Goal: Obtain resource: Obtain resource

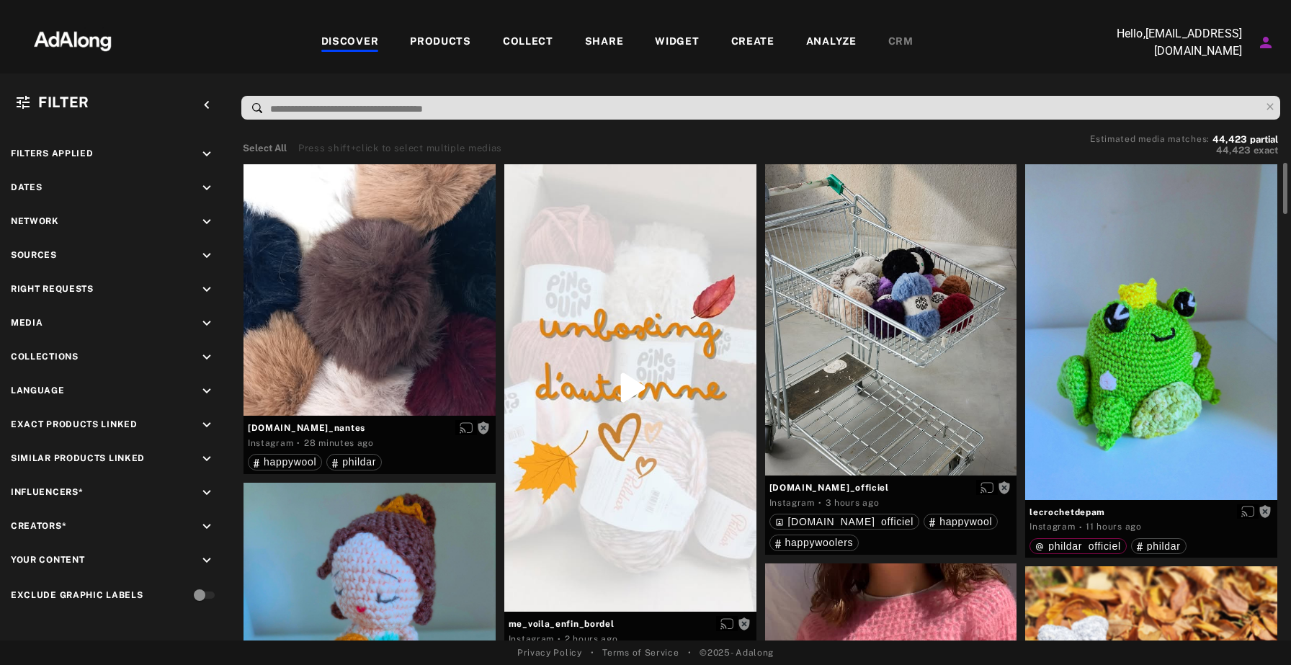
click at [347, 39] on div "DISCOVER" at bounding box center [350, 42] width 58 height 17
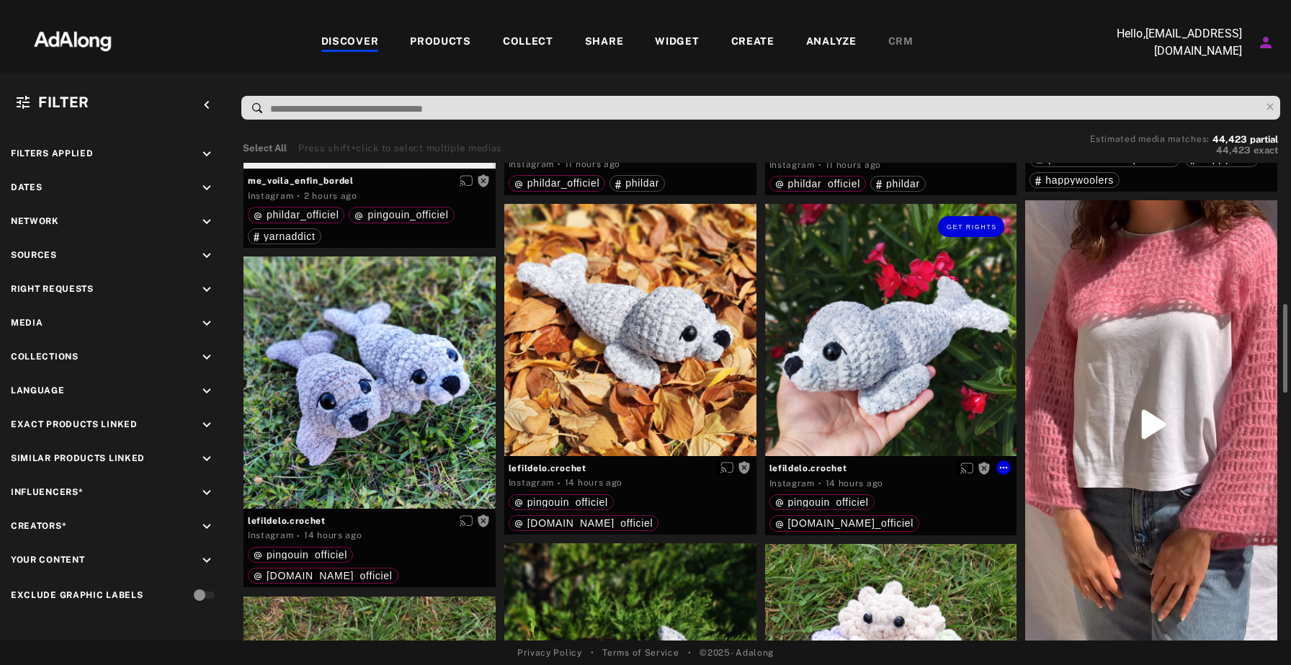
scroll to position [793, 0]
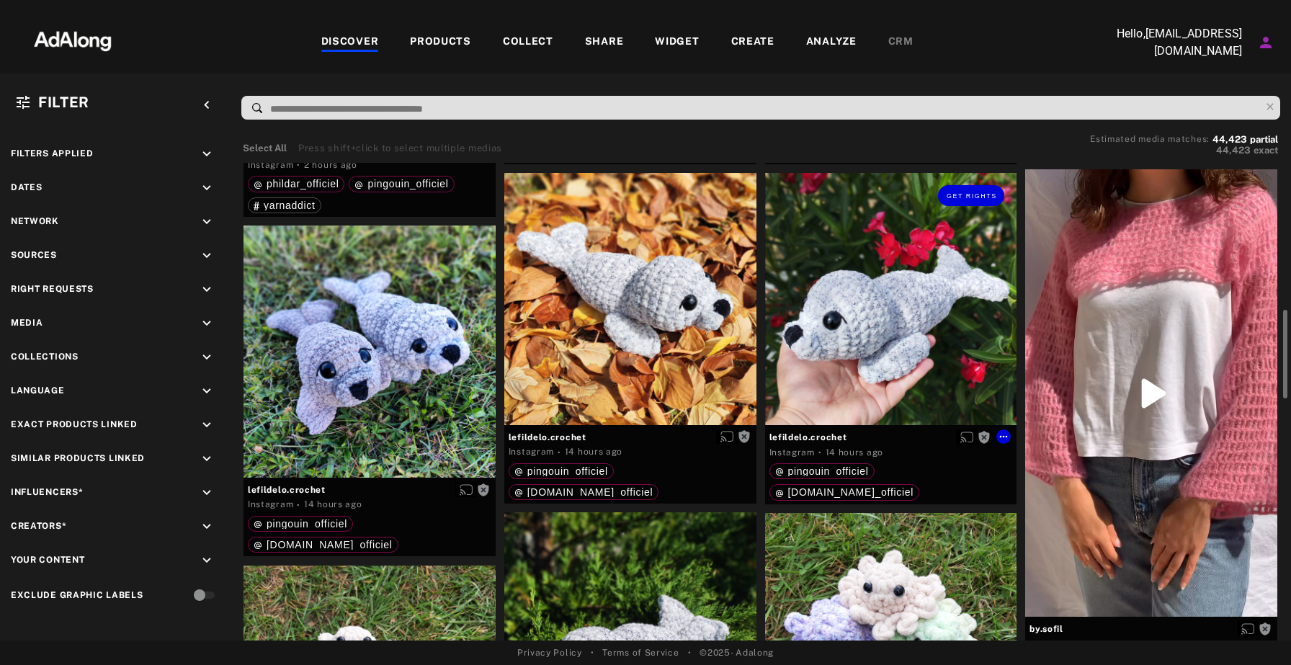
click at [895, 306] on div "Get rights" at bounding box center [891, 299] width 252 height 252
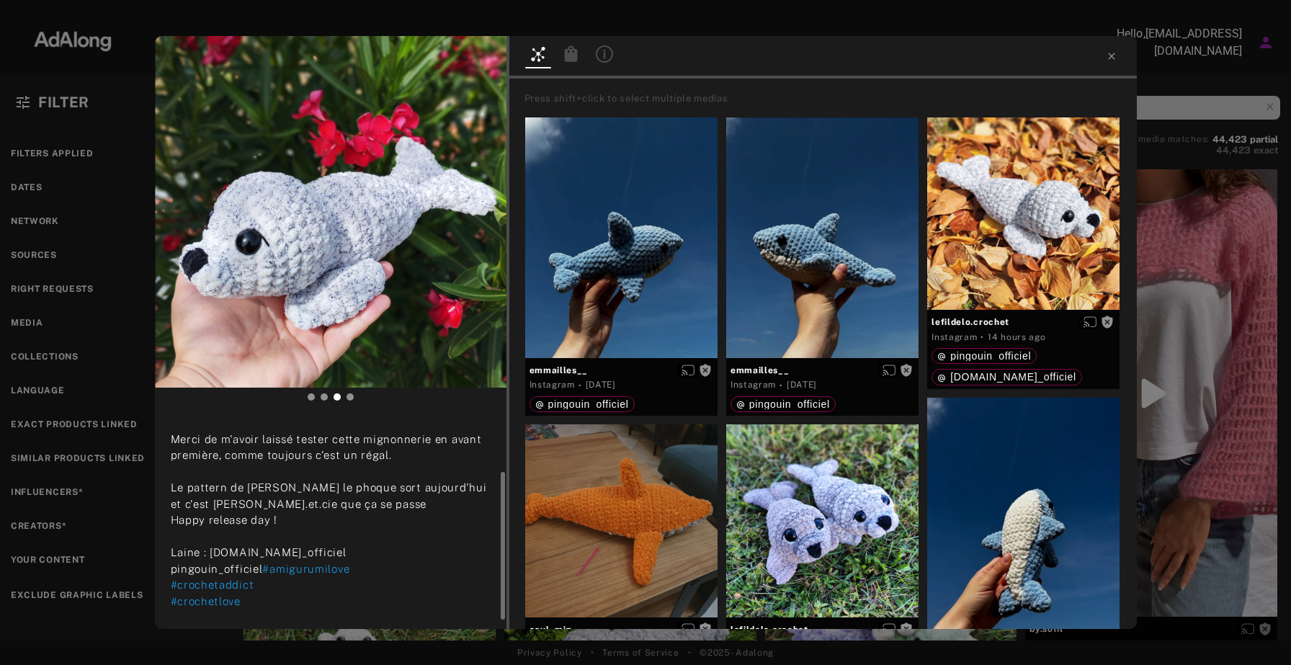
scroll to position [100, 0]
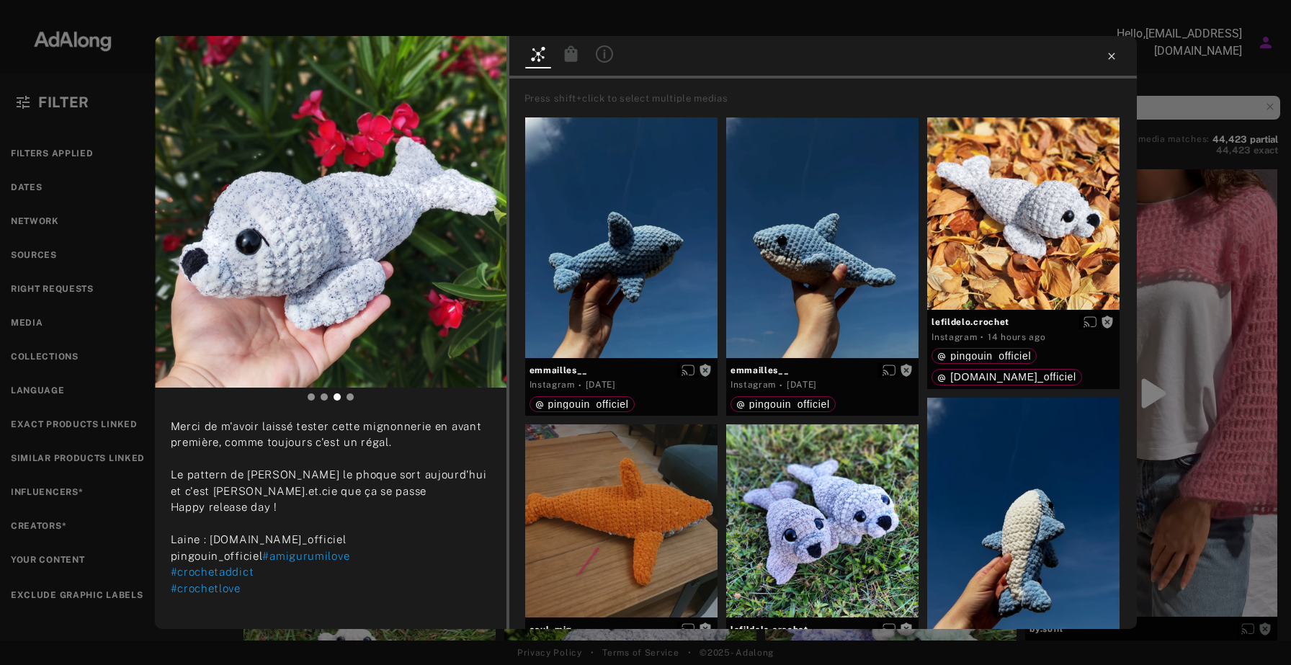
click at [1108, 56] on icon at bounding box center [1112, 56] width 12 height 12
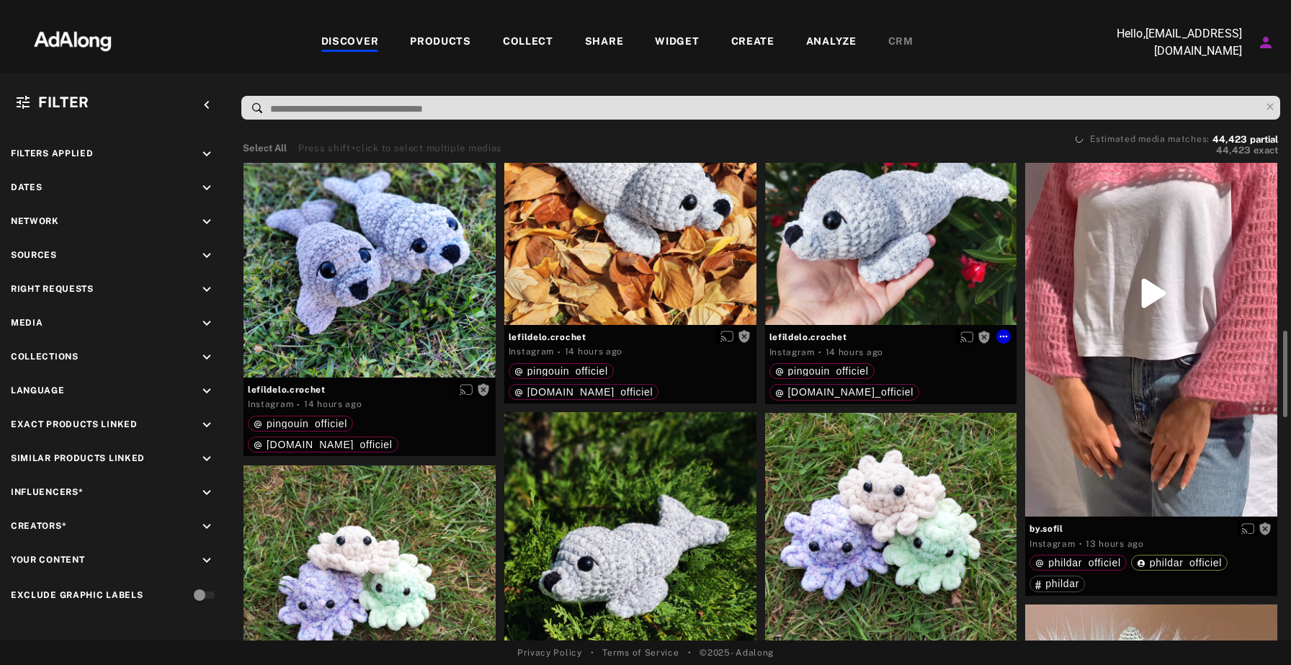
scroll to position [899, 0]
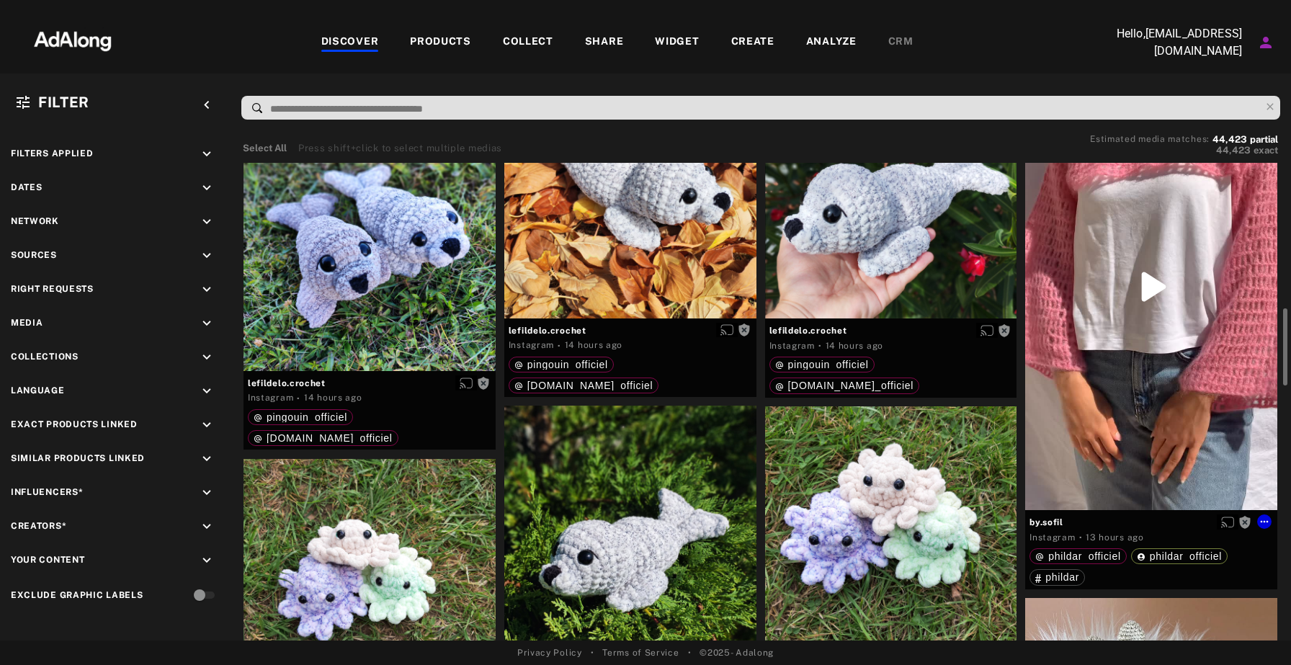
click at [1085, 365] on div "Get rights" at bounding box center [1151, 287] width 252 height 448
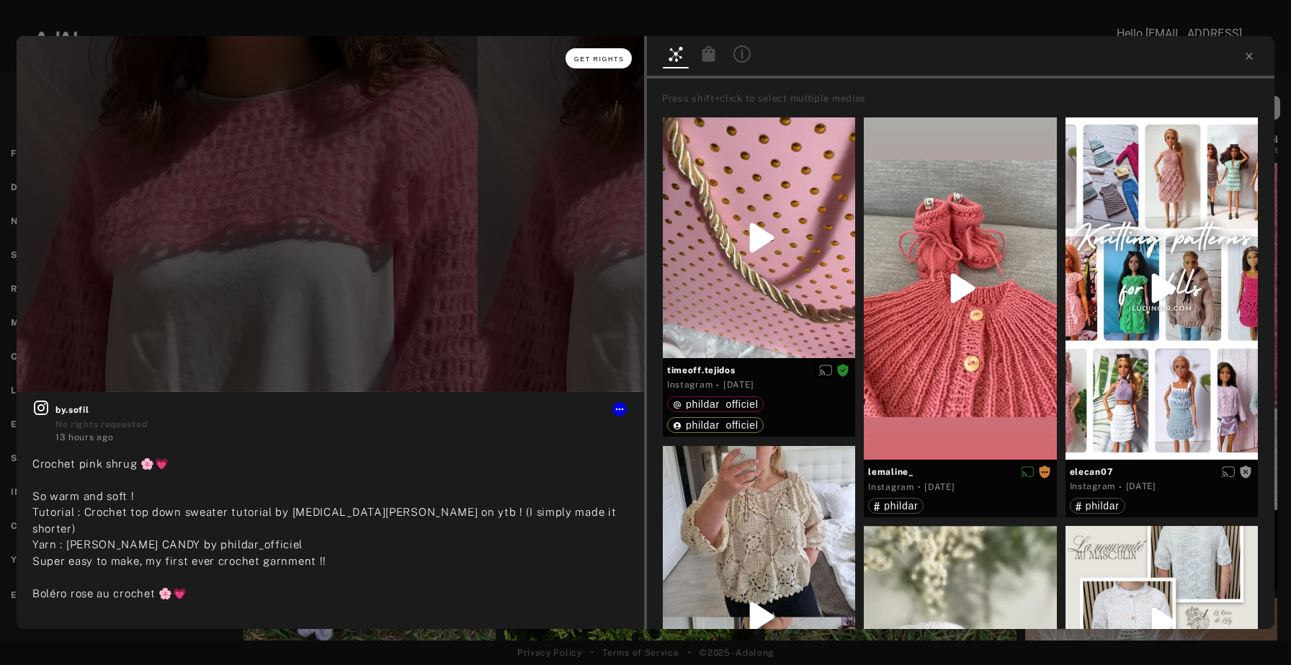
click at [596, 61] on span "Get rights" at bounding box center [599, 58] width 50 height 7
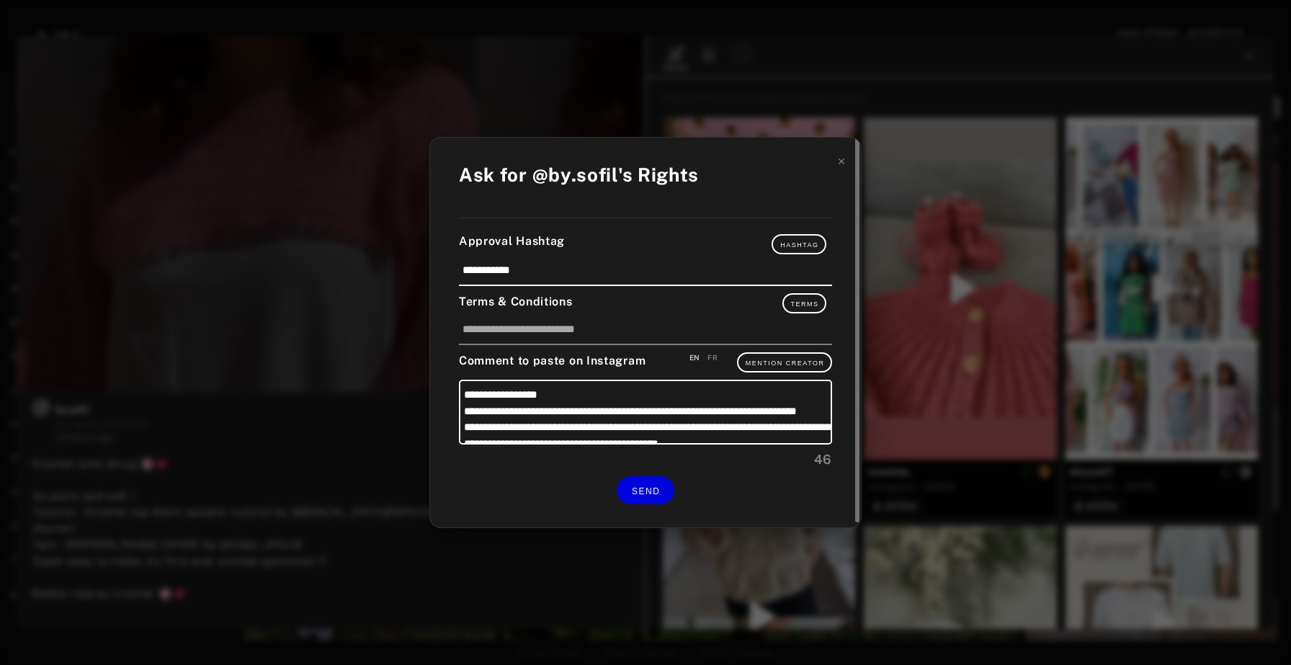
click at [721, 357] on div "Comment to paste on Instagram EN FR Mention Creator" at bounding box center [645, 362] width 373 height 20
click at [713, 358] on div "FR" at bounding box center [713, 357] width 10 height 11
type textarea "**********"
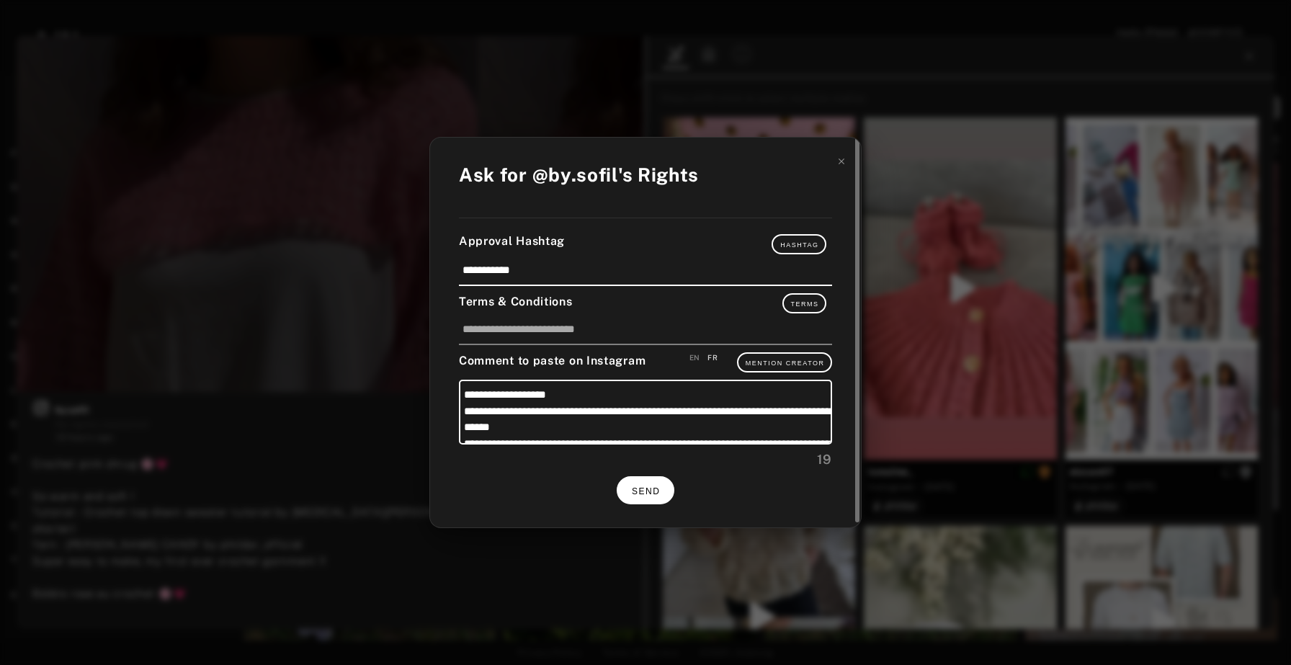
click at [651, 480] on button "SEND" at bounding box center [646, 490] width 58 height 28
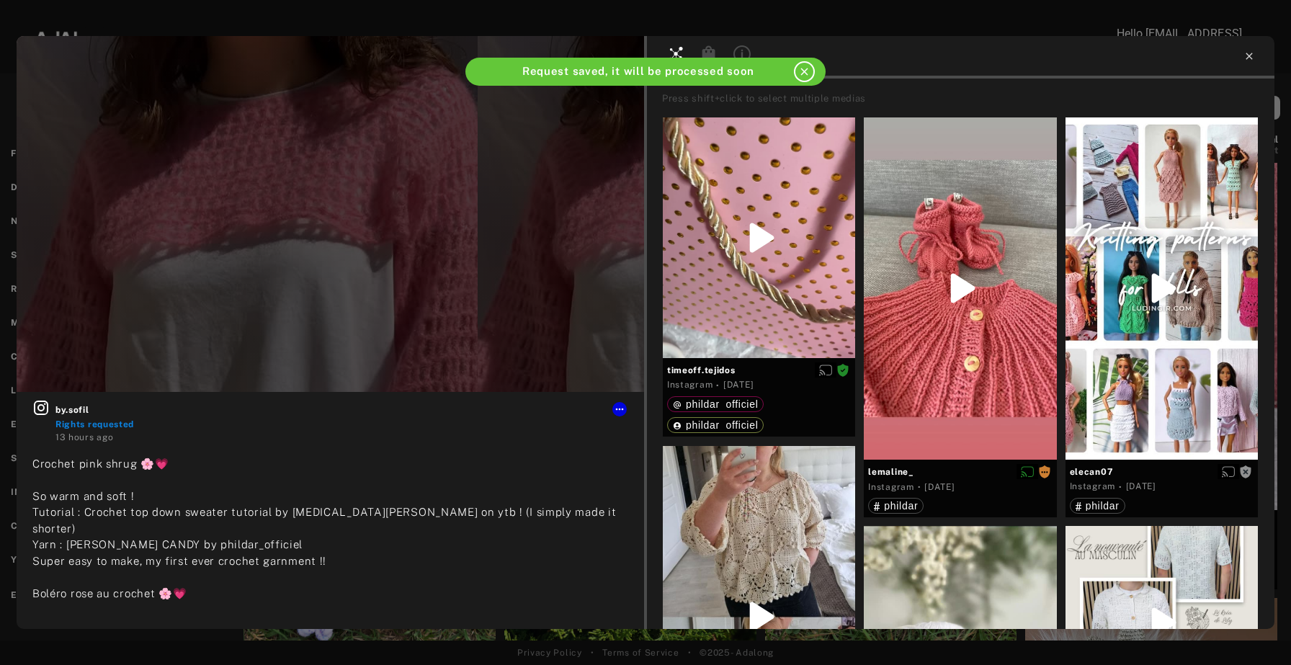
click at [1252, 52] on icon at bounding box center [1250, 56] width 12 height 12
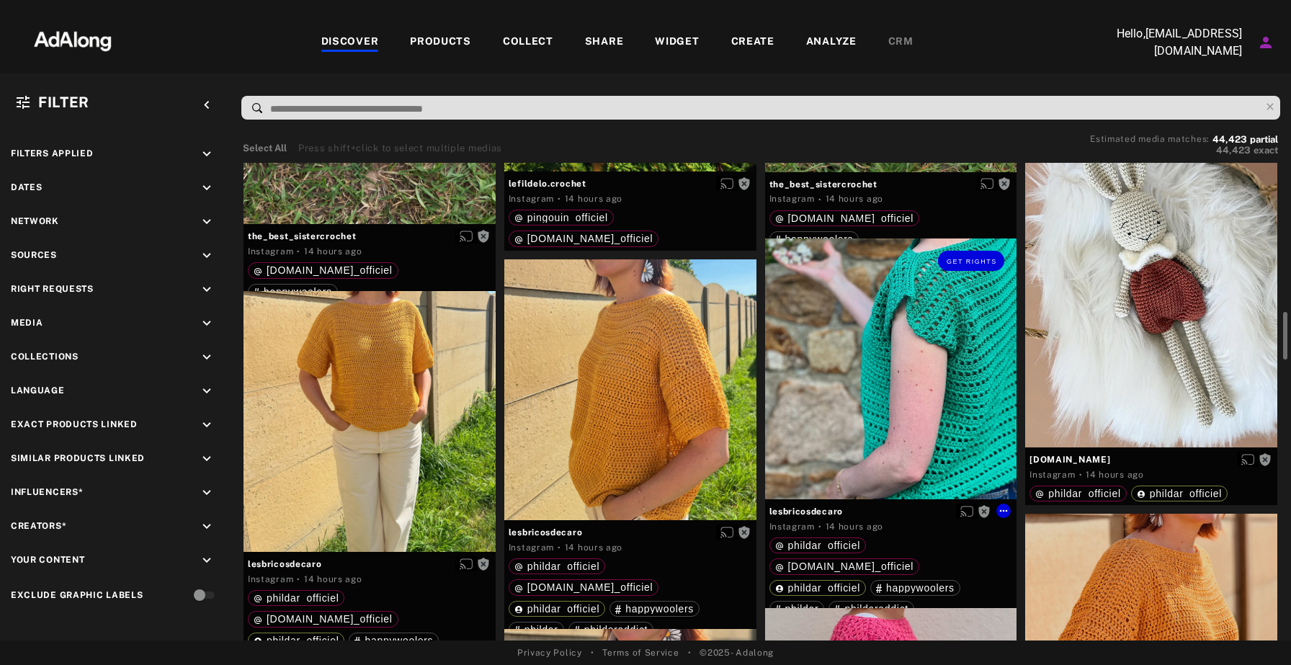
scroll to position [1394, 0]
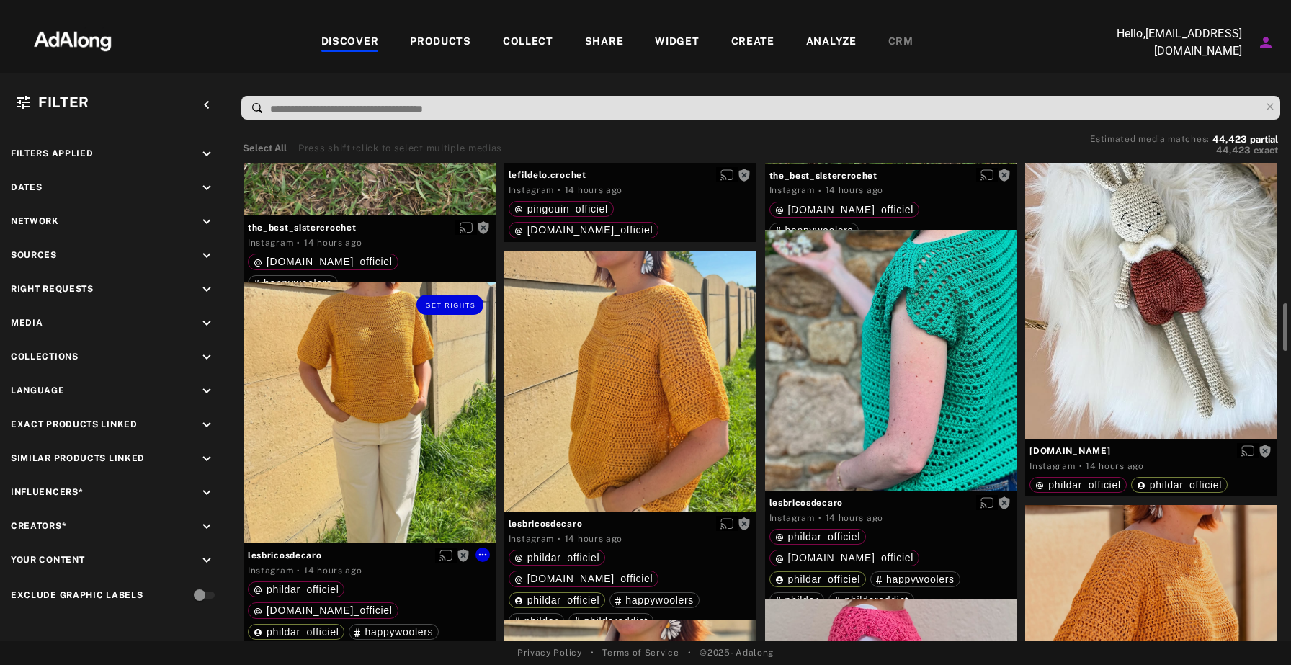
click at [357, 420] on div "Get rights" at bounding box center [370, 412] width 252 height 261
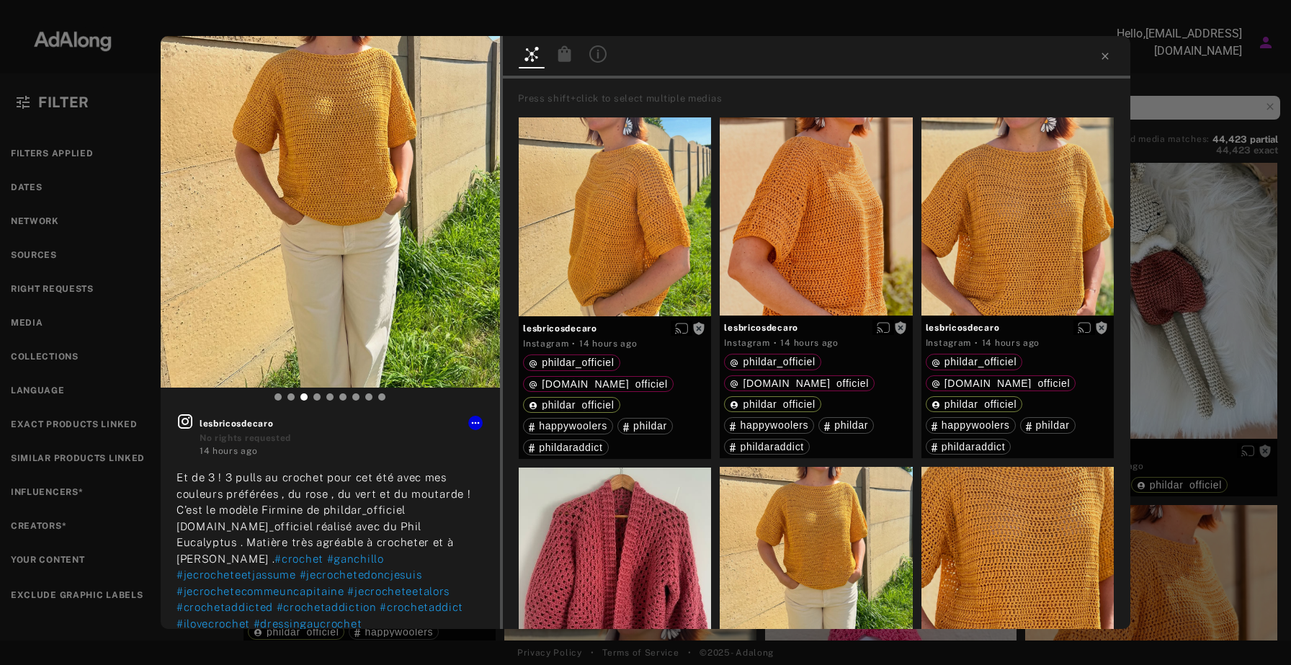
click at [570, 49] on icon at bounding box center [564, 53] width 17 height 17
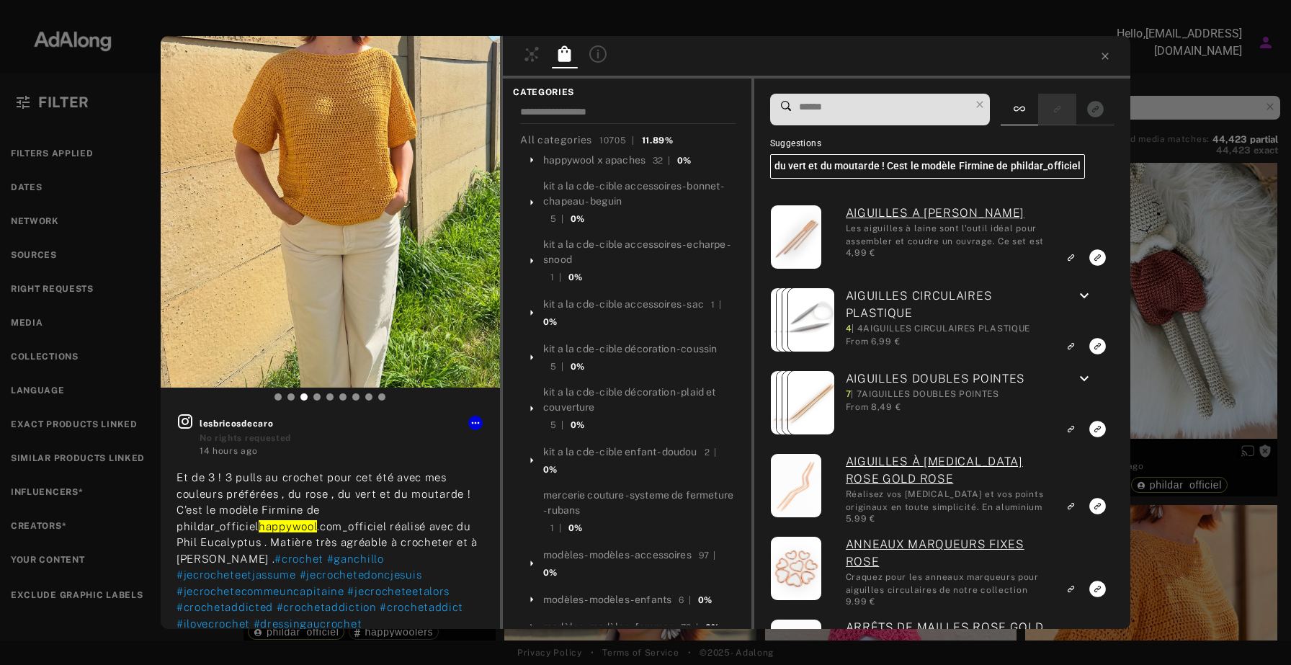
click at [1038, 100] on div at bounding box center [1057, 110] width 38 height 32
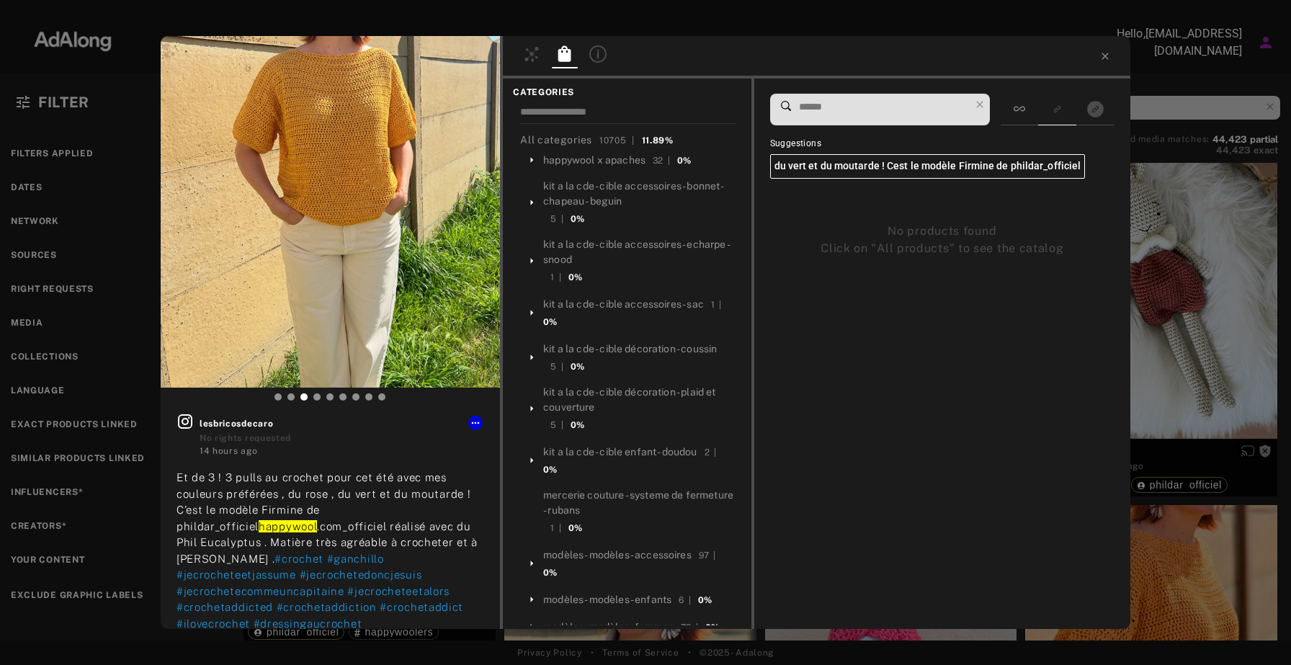
click at [538, 56] on icon at bounding box center [531, 53] width 17 height 17
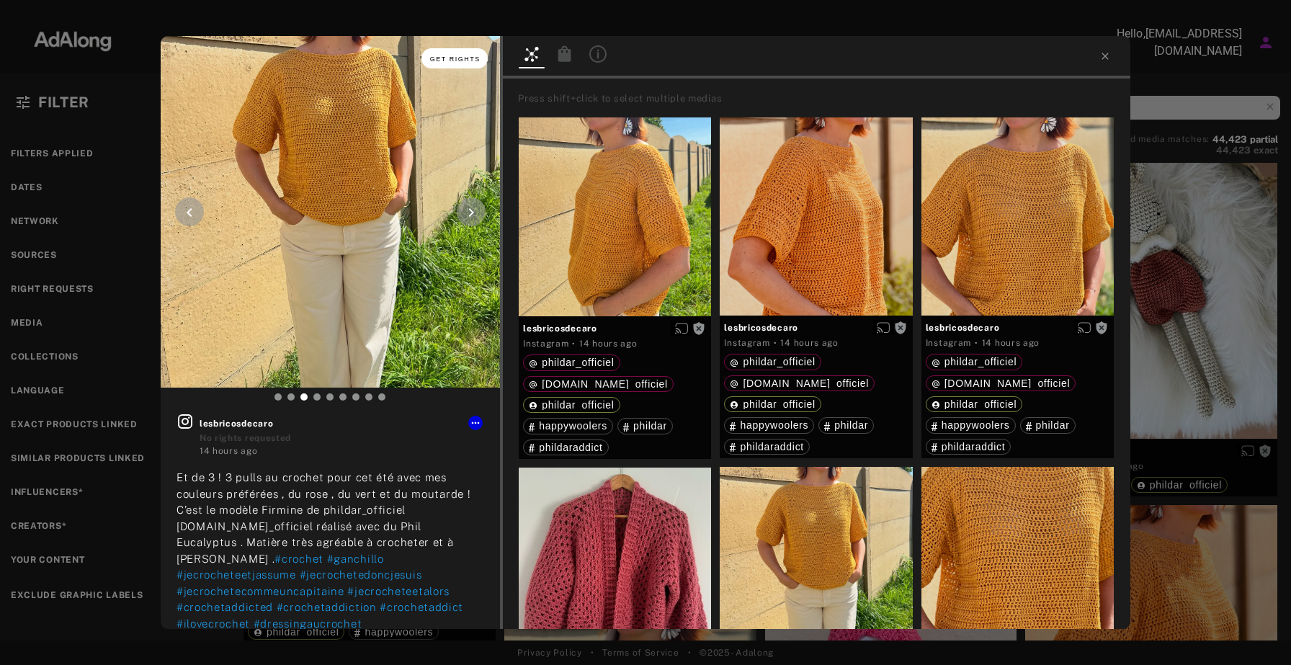
click at [467, 54] on button "Get rights" at bounding box center [455, 58] width 66 height 20
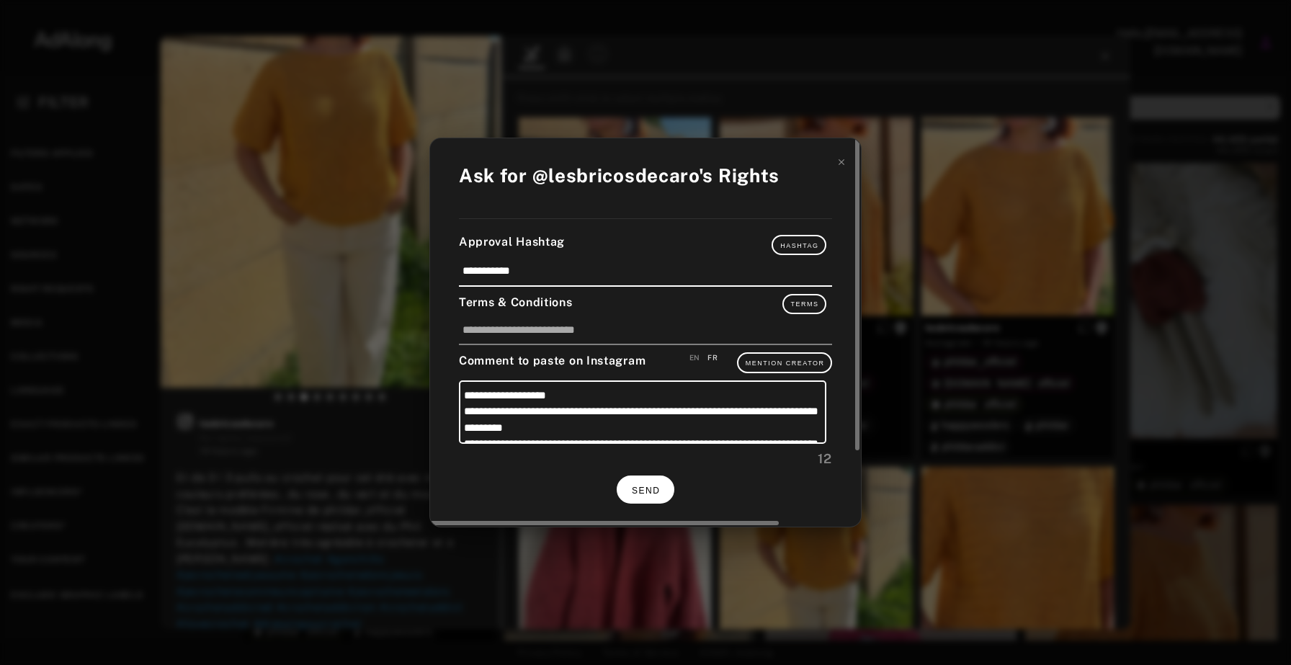
click at [636, 492] on span "SEND" at bounding box center [646, 491] width 28 height 10
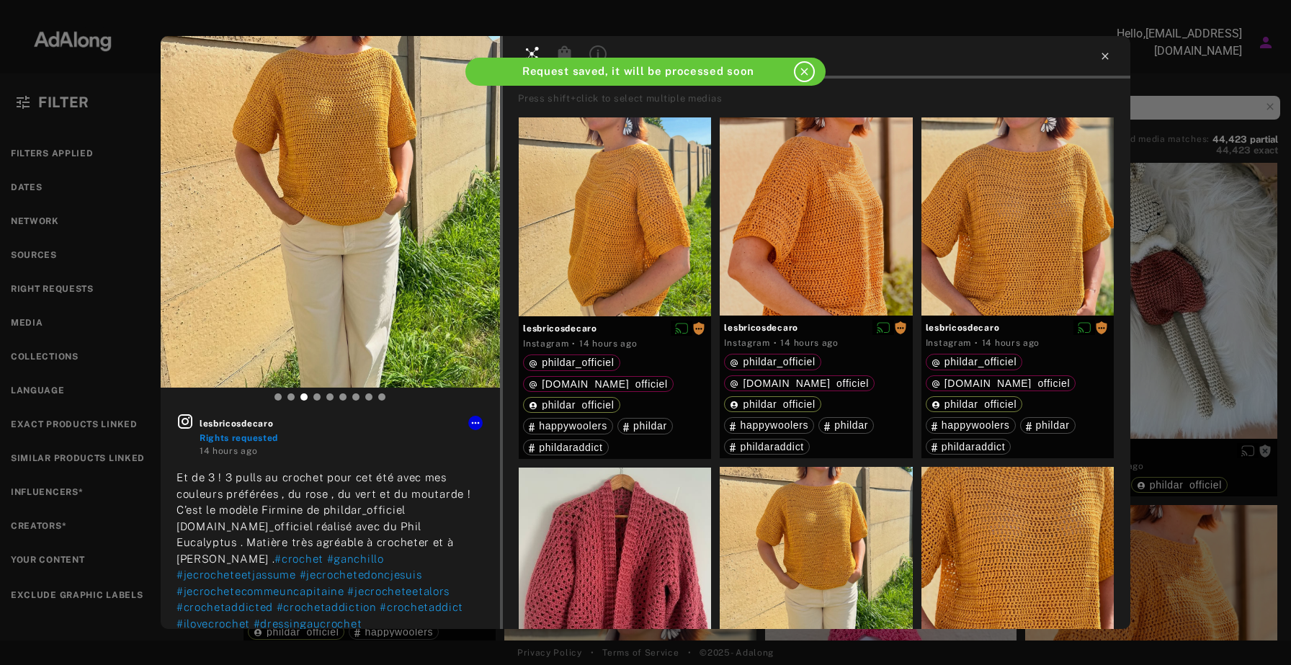
click at [1104, 58] on icon at bounding box center [1105, 56] width 6 height 6
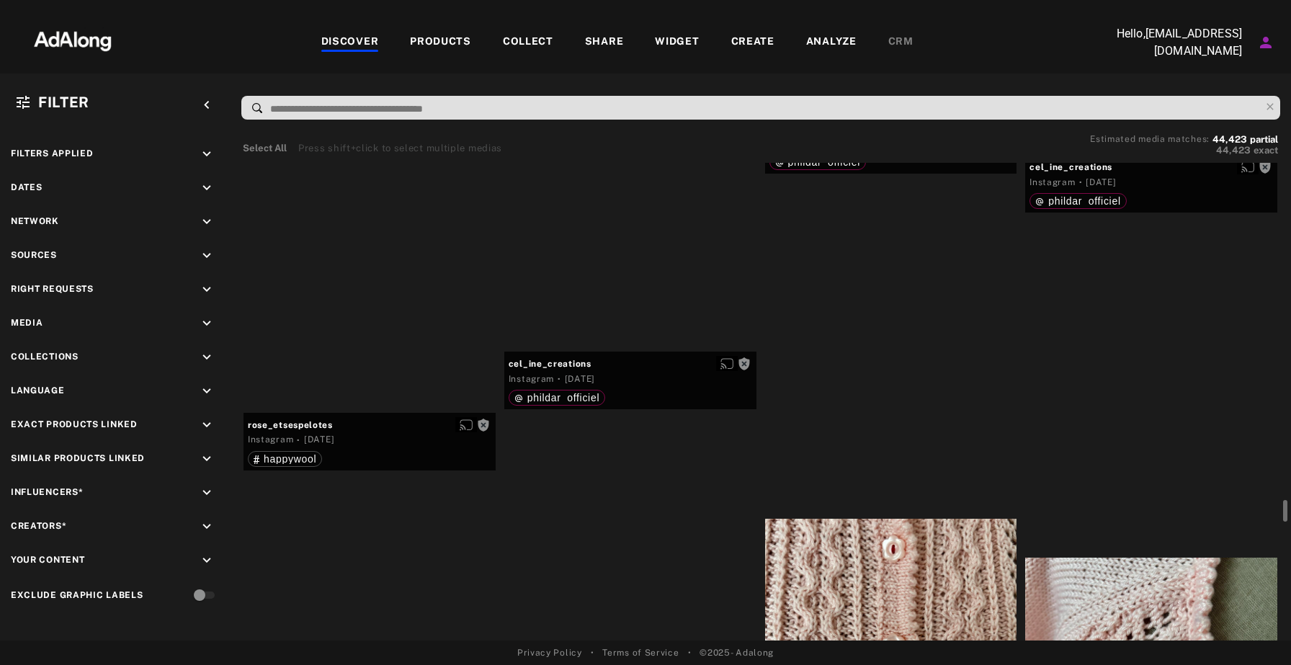
scroll to position [7904, 0]
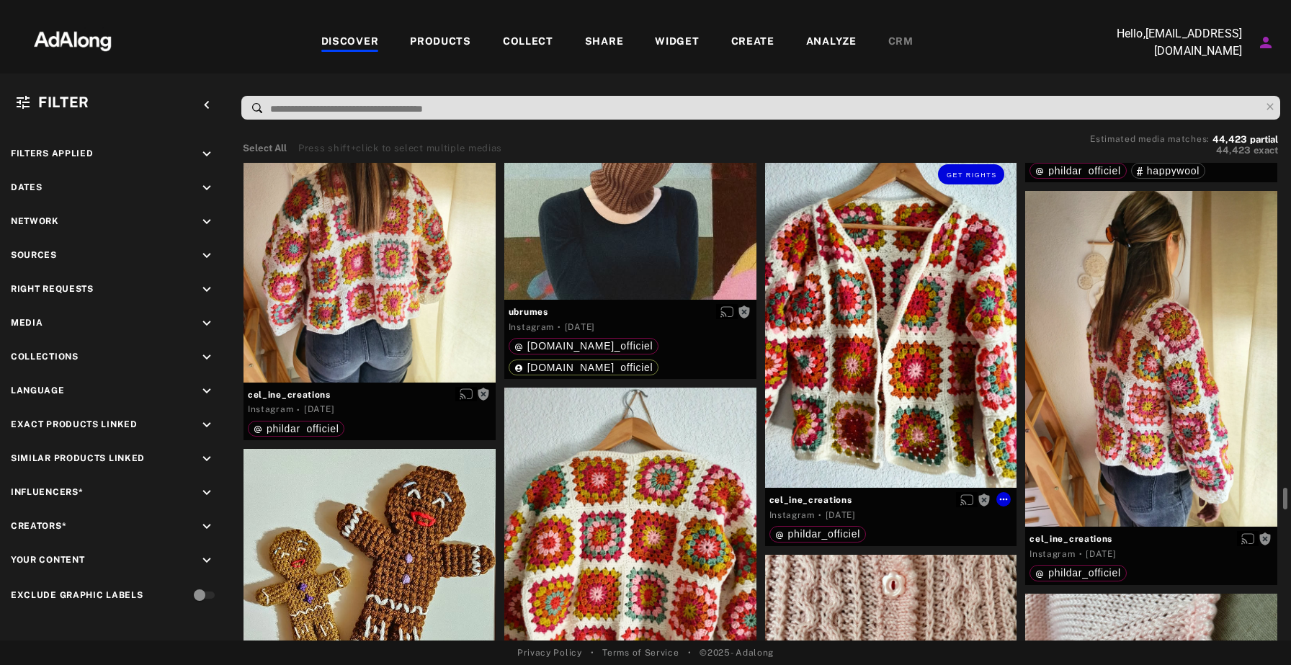
click at [926, 350] on div "Get rights" at bounding box center [891, 320] width 252 height 336
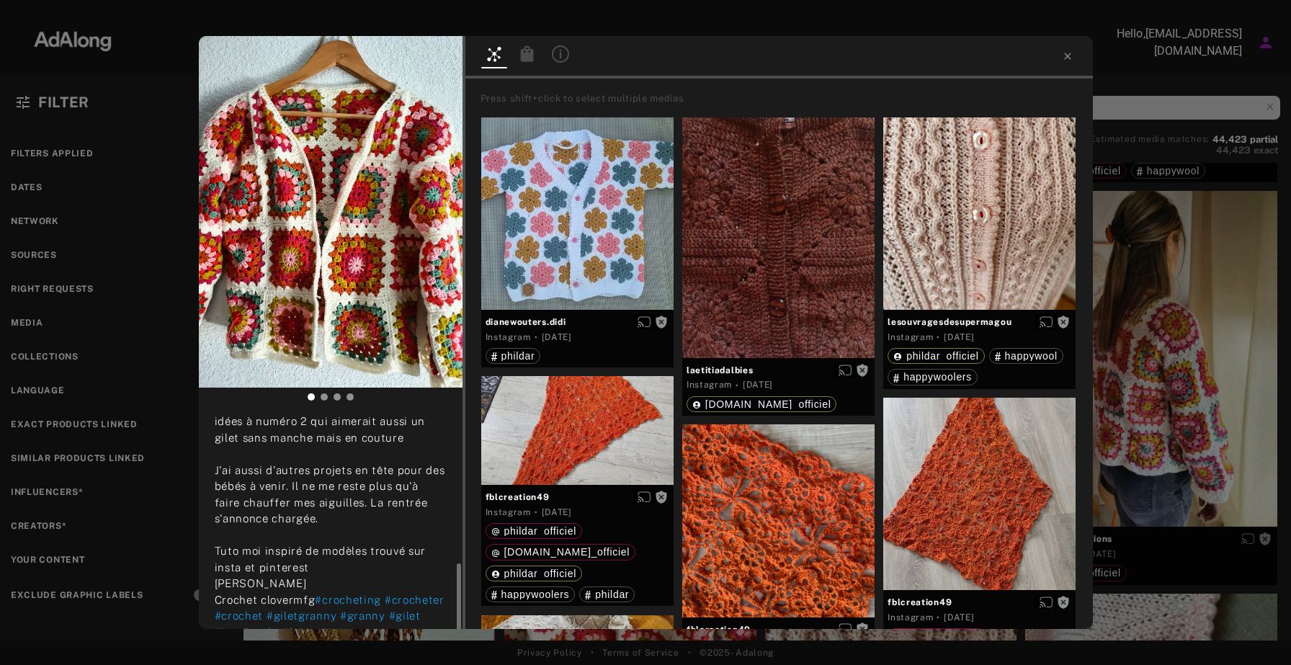
scroll to position [295, 0]
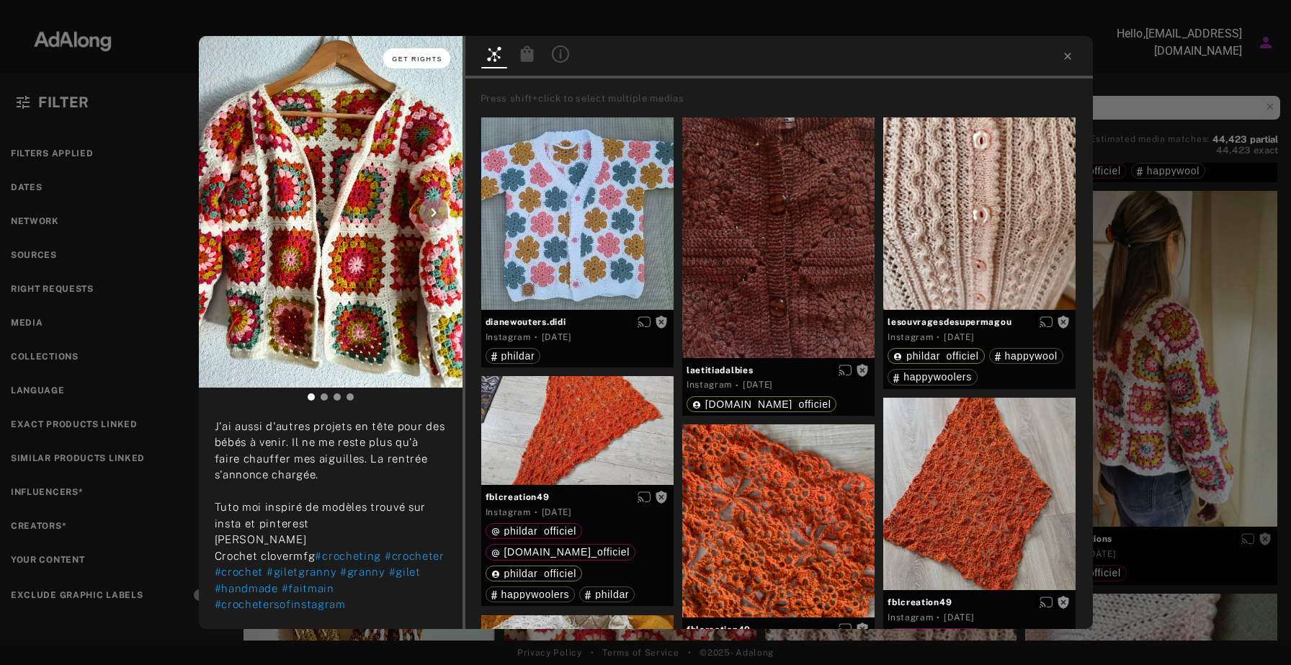
click at [416, 58] on span "Get rights" at bounding box center [417, 58] width 50 height 7
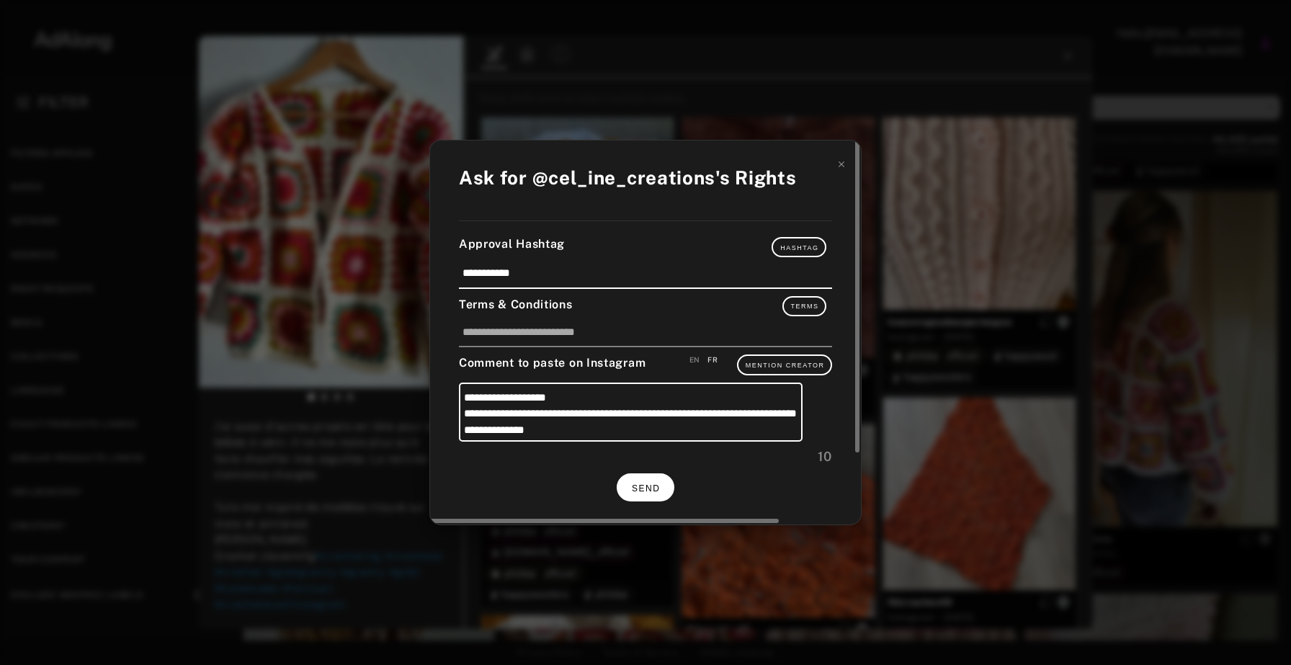
click at [653, 488] on span "SEND" at bounding box center [646, 489] width 28 height 10
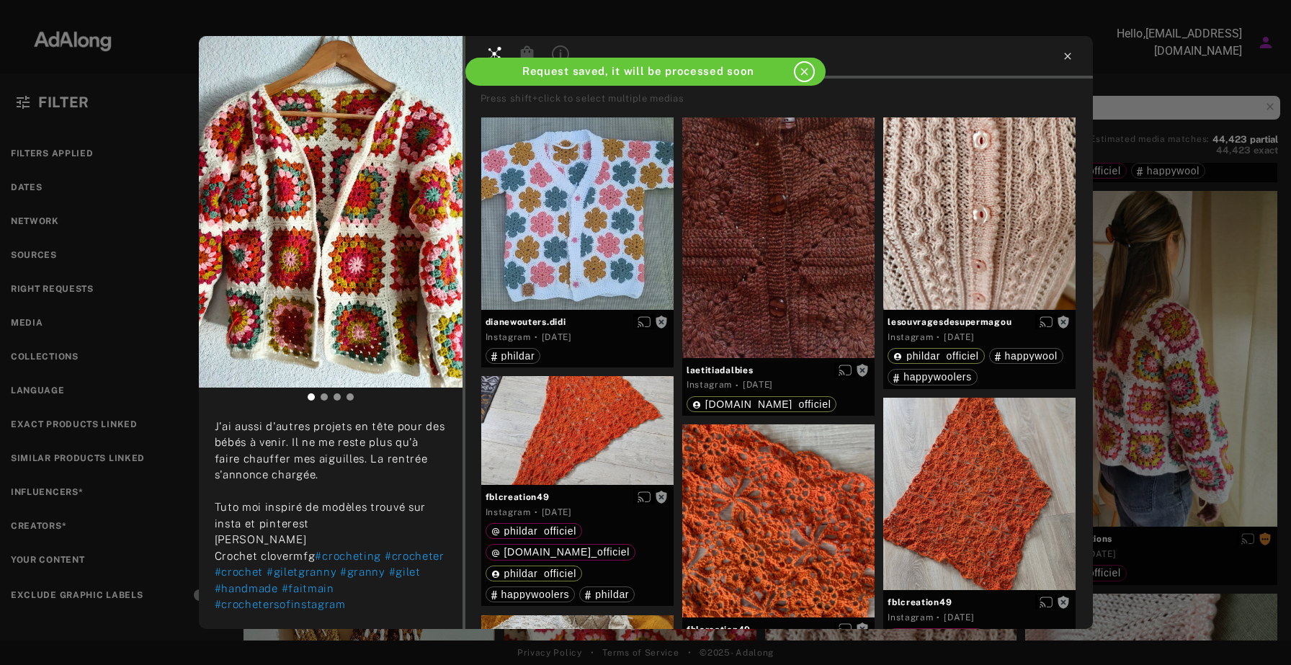
click at [1071, 54] on icon at bounding box center [1068, 56] width 12 height 12
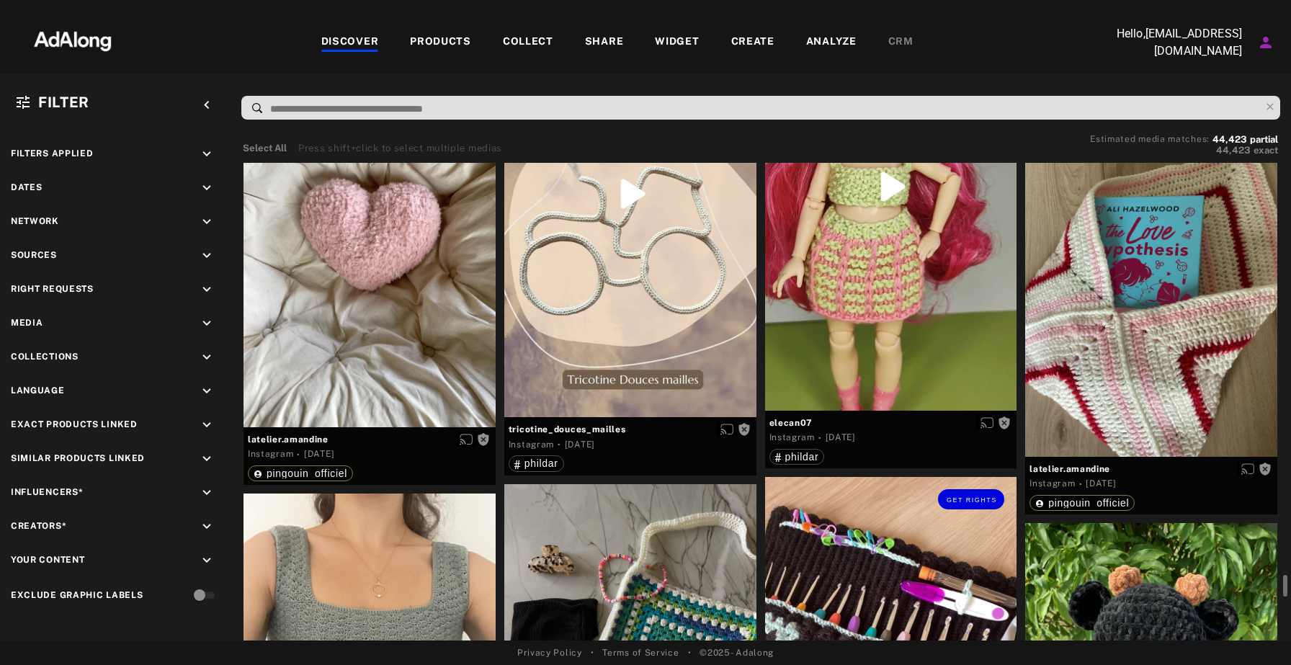
scroll to position [9595, 0]
